Goal: Navigation & Orientation: Find specific page/section

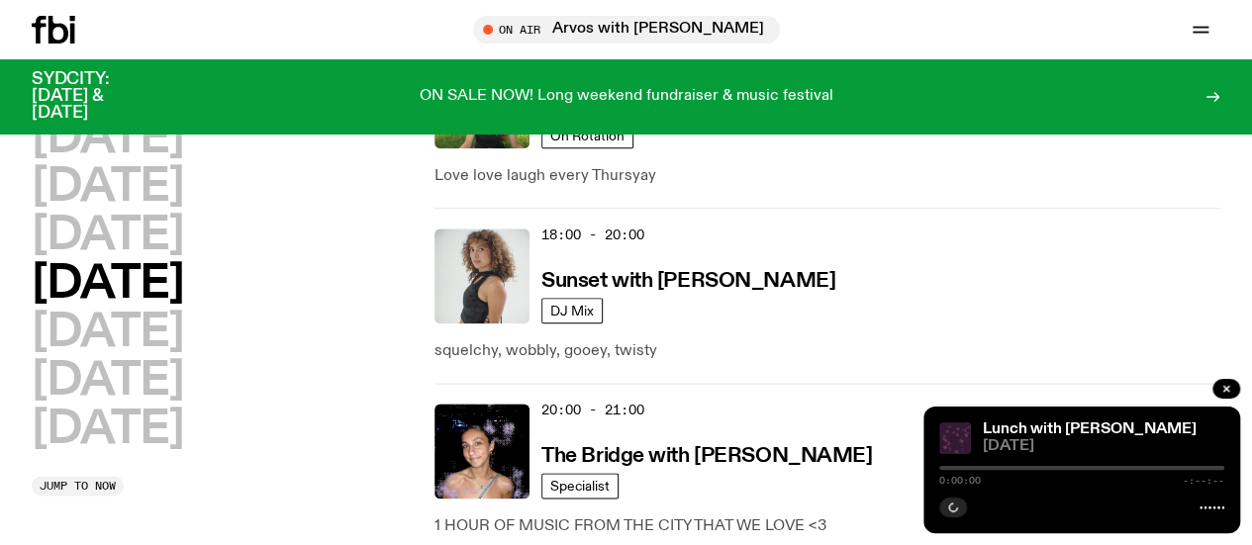
scroll to position [1065, 0]
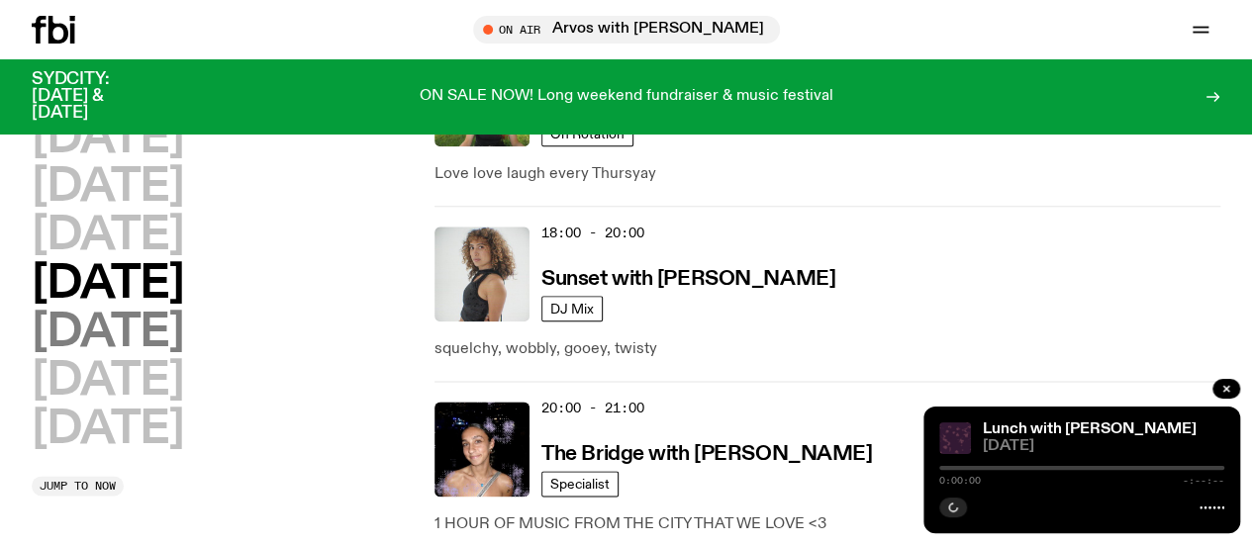
click at [131, 311] on h2 "[DATE]" at bounding box center [107, 333] width 151 height 45
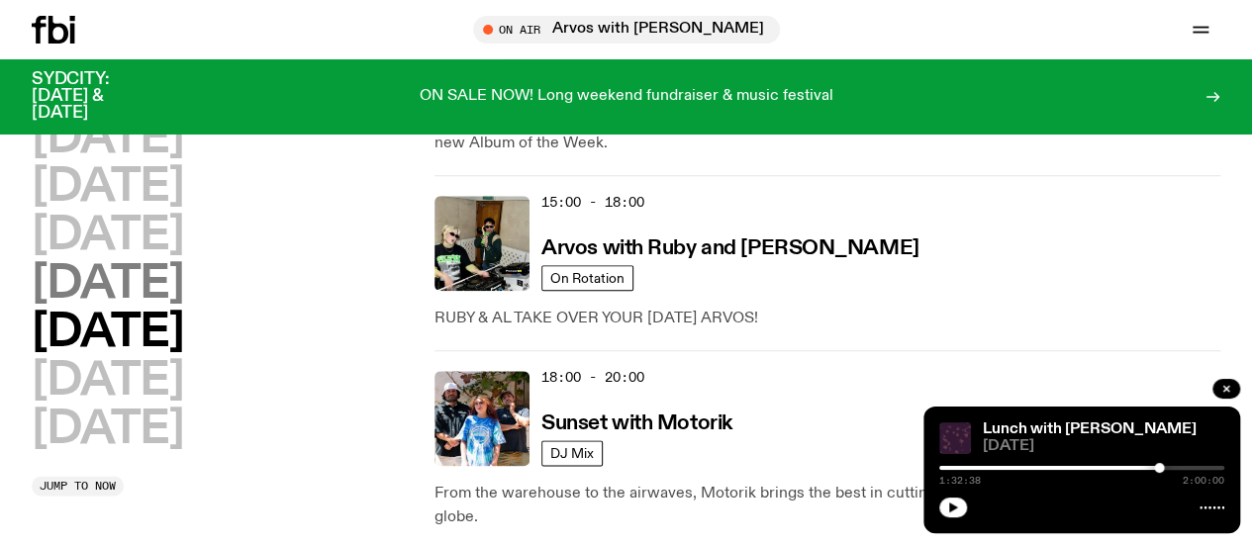
scroll to position [986, 0]
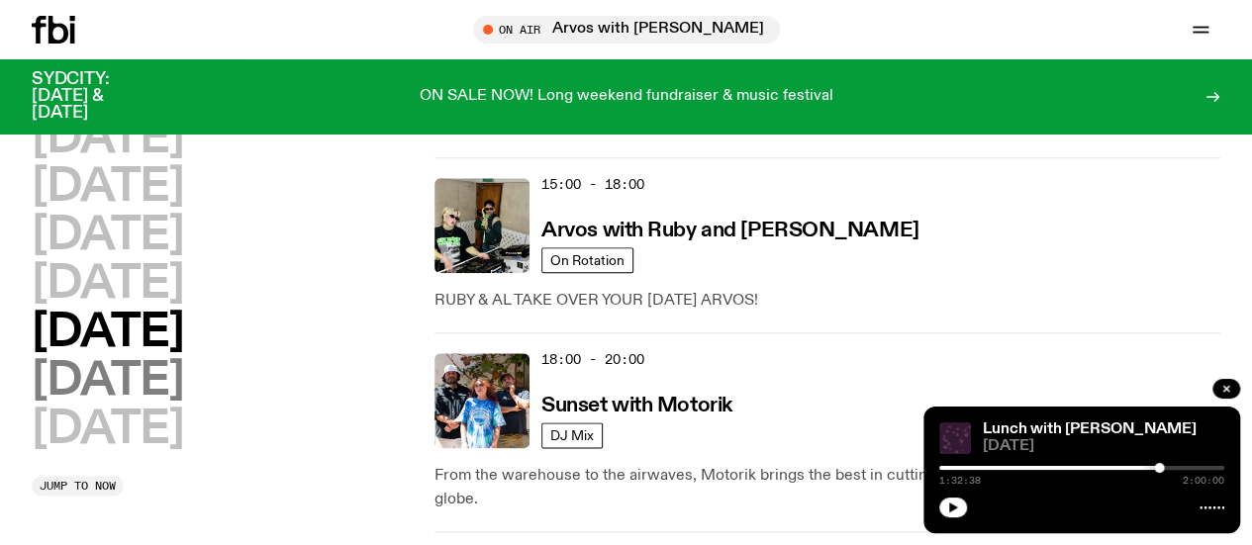
click at [168, 359] on h2 "[DATE]" at bounding box center [107, 381] width 151 height 45
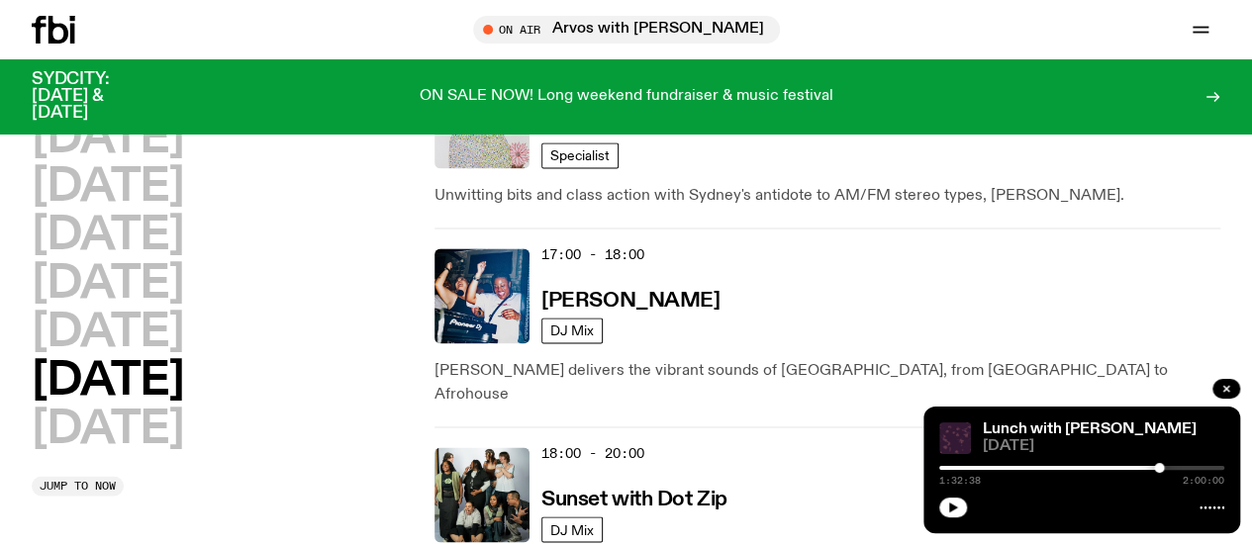
scroll to position [1371, 0]
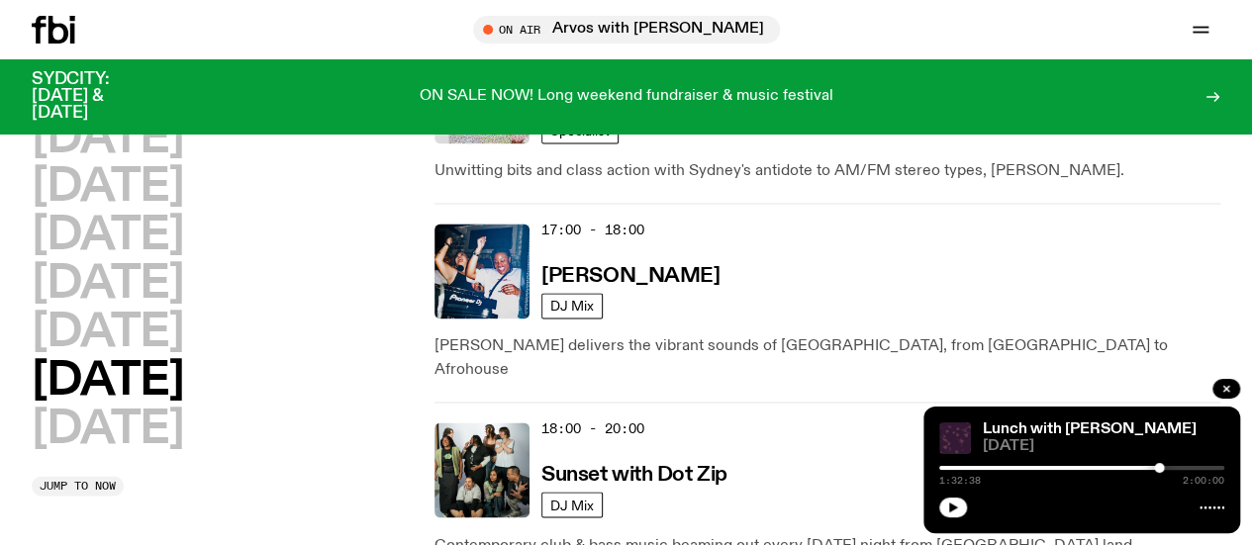
click at [291, 304] on div "[DATE] [DATE] [DATE] [DATE] [DATE] [DATE] [DATE]" at bounding box center [223, 285] width 383 height 336
click at [183, 408] on h2 "[DATE]" at bounding box center [107, 430] width 151 height 45
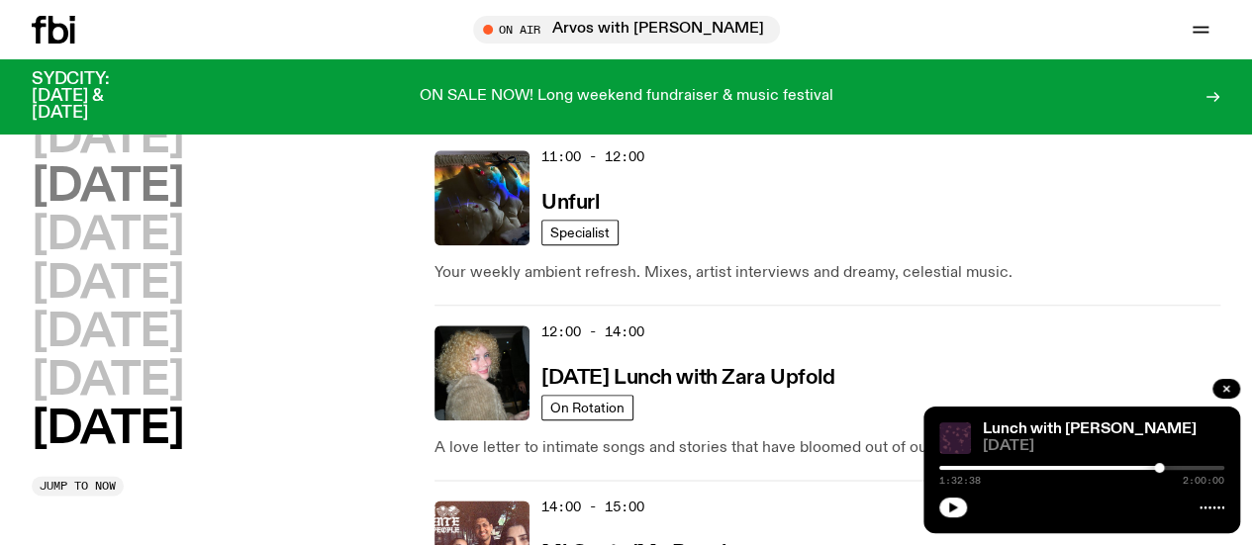
click at [146, 193] on h2 "[DATE]" at bounding box center [107, 187] width 151 height 45
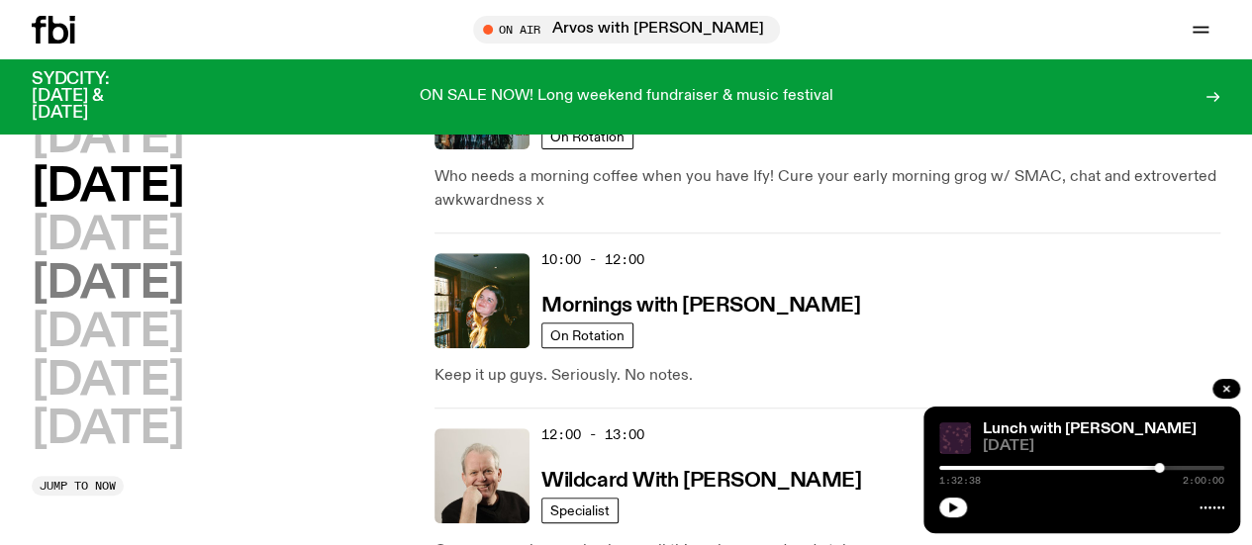
scroll to position [312, 0]
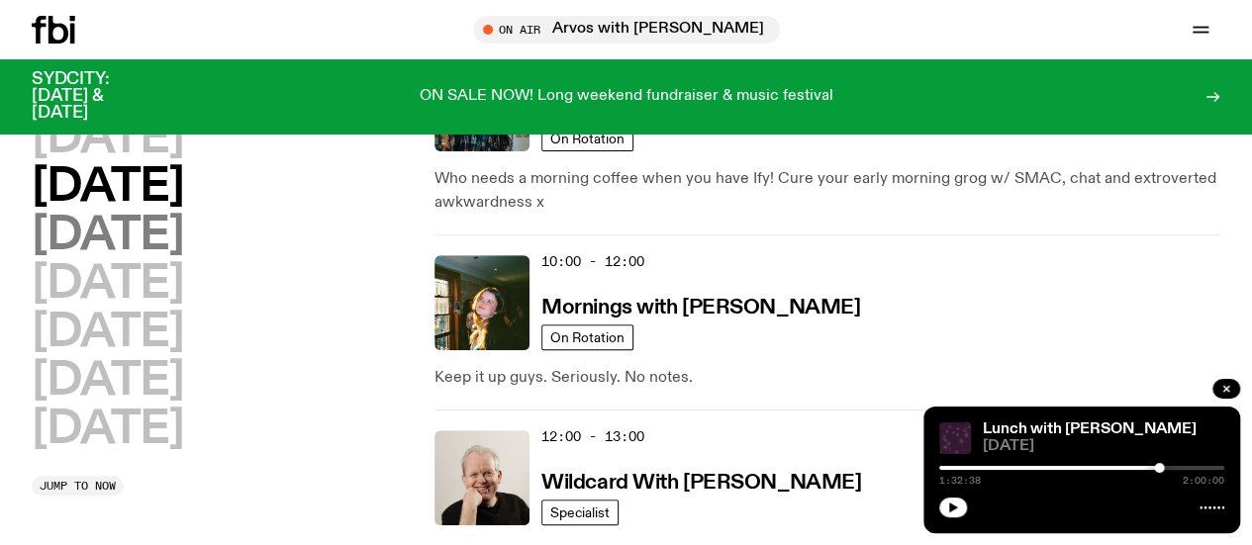
click at [175, 258] on h2 "[DATE]" at bounding box center [107, 236] width 151 height 45
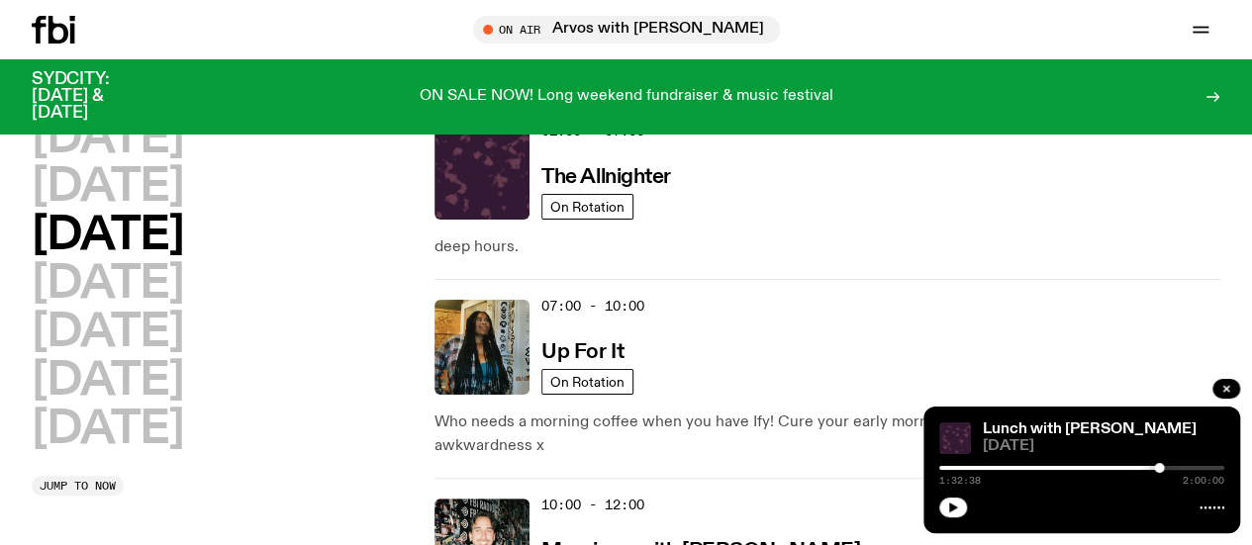
scroll to position [55, 0]
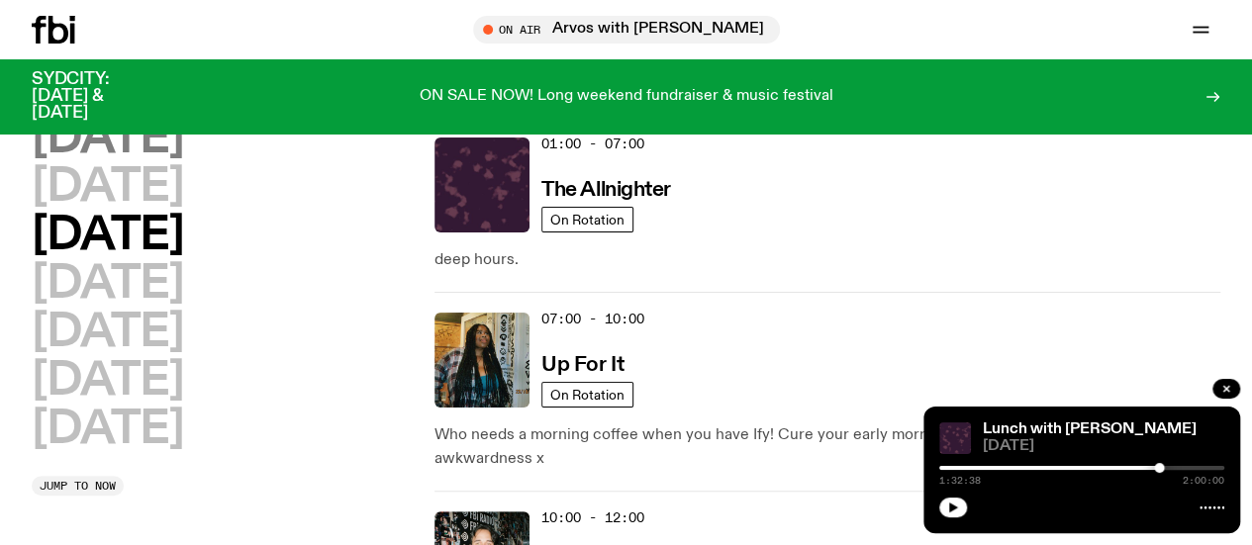
click at [125, 148] on h2 "[DATE]" at bounding box center [107, 139] width 151 height 45
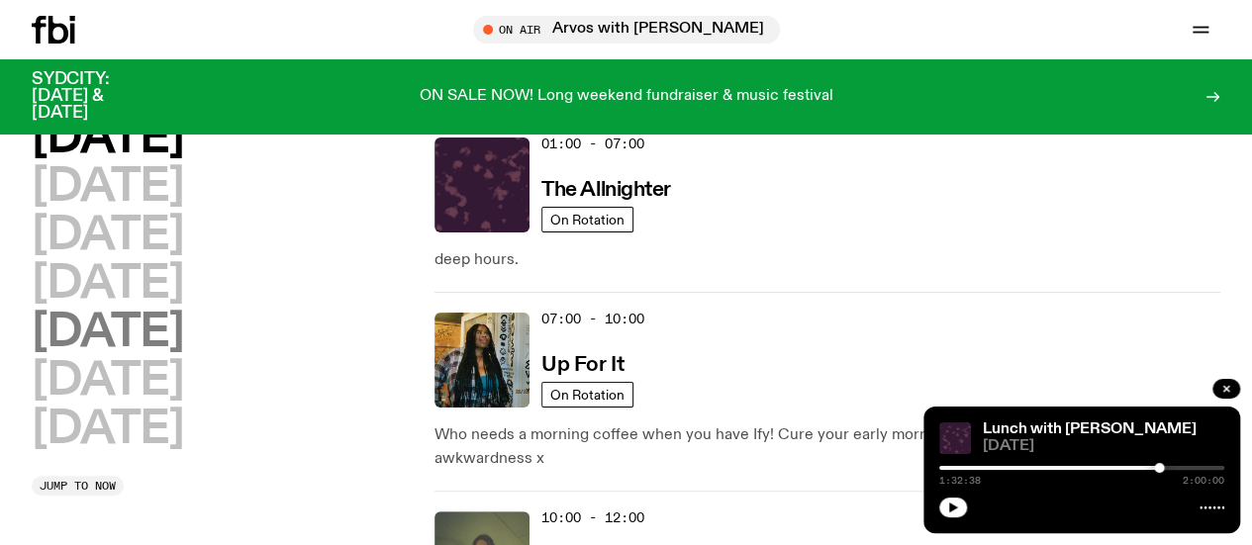
click at [144, 355] on h2 "[DATE]" at bounding box center [107, 333] width 151 height 45
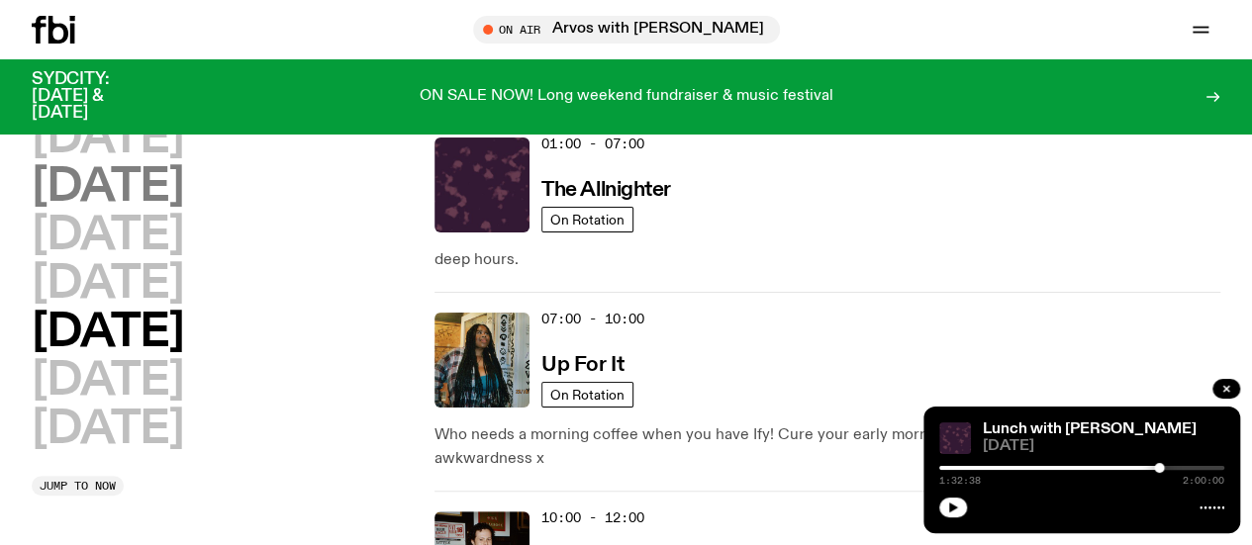
click at [143, 203] on h2 "[DATE]" at bounding box center [107, 187] width 151 height 45
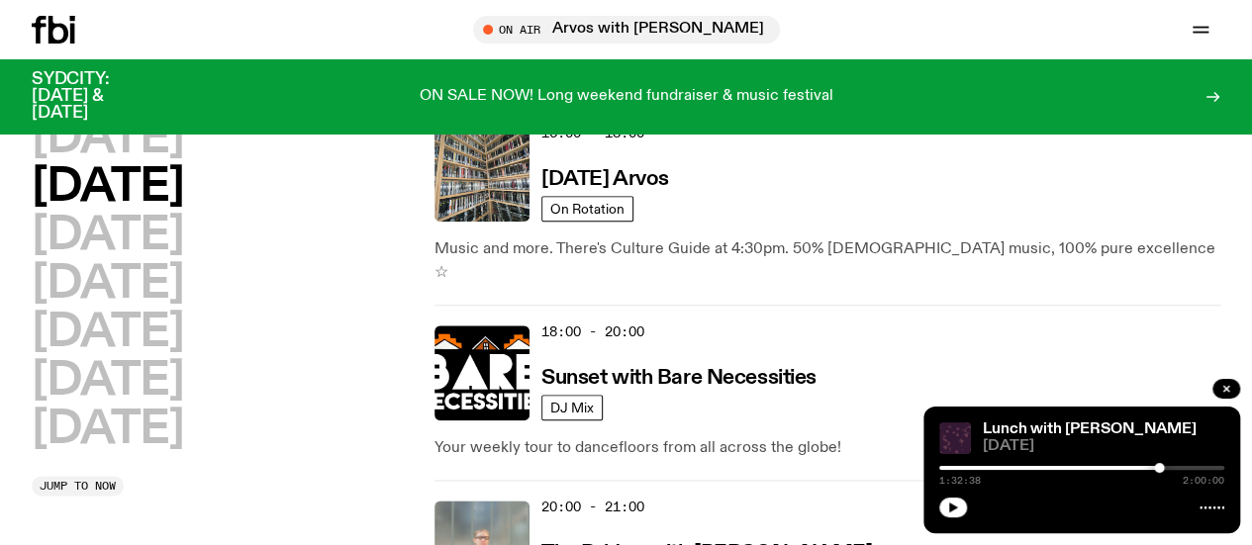
scroll to position [967, 0]
click at [957, 499] on button "button" at bounding box center [953, 508] width 28 height 20
